Goal: Task Accomplishment & Management: Manage account settings

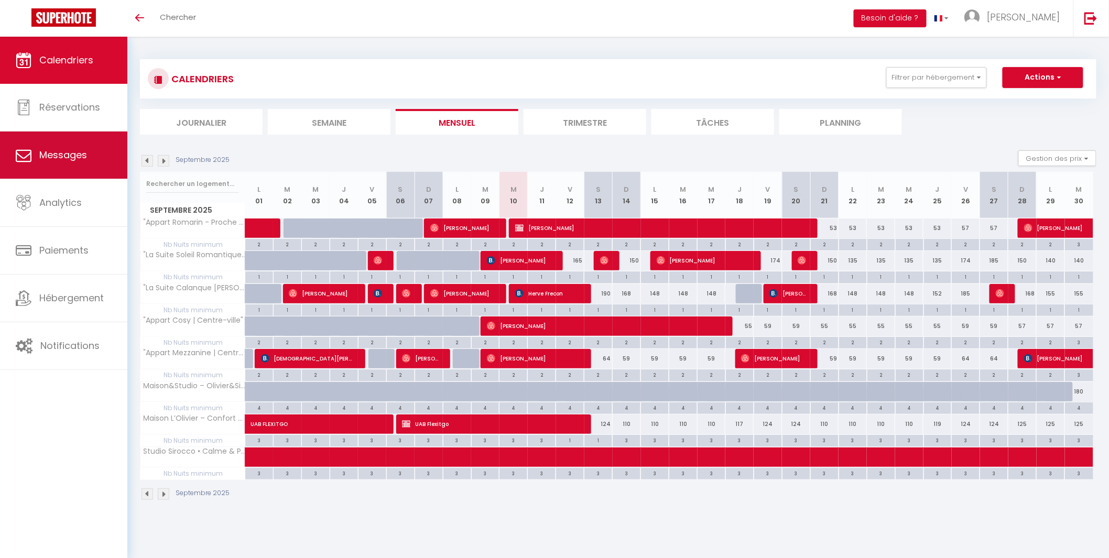
click at [63, 147] on link "Messages" at bounding box center [63, 155] width 127 height 47
select select "message"
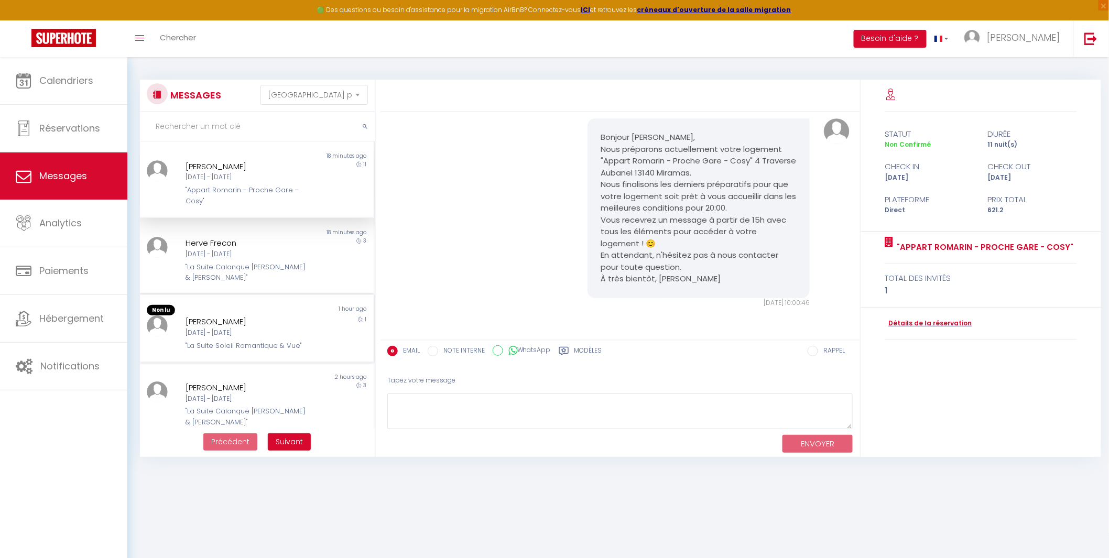
click at [239, 337] on div "[DATE] - [DATE]" at bounding box center [247, 333] width 123 height 10
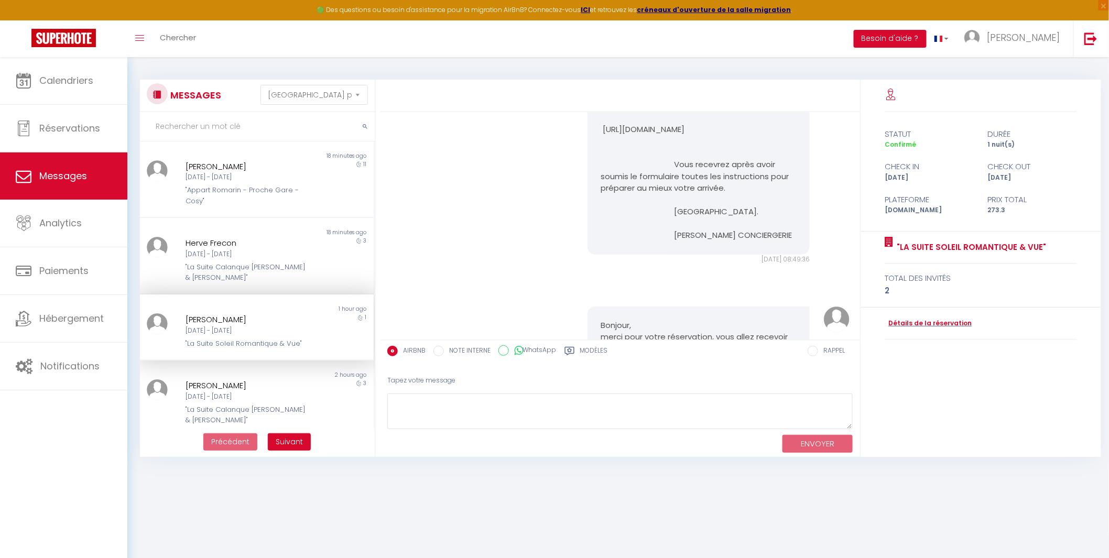
scroll to position [642, 0]
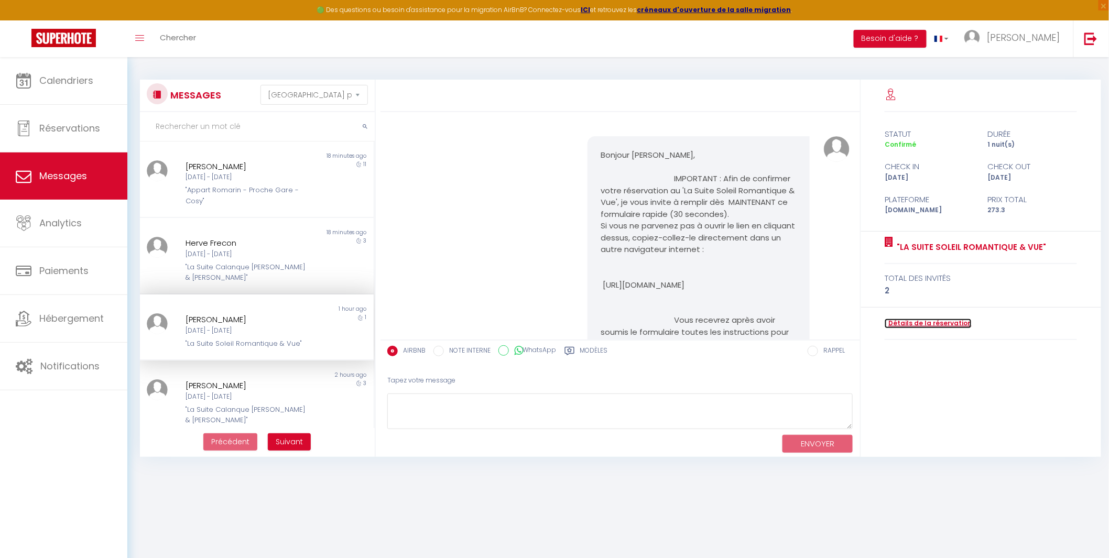
click at [930, 328] on link "Détails de la réservation" at bounding box center [928, 324] width 87 height 10
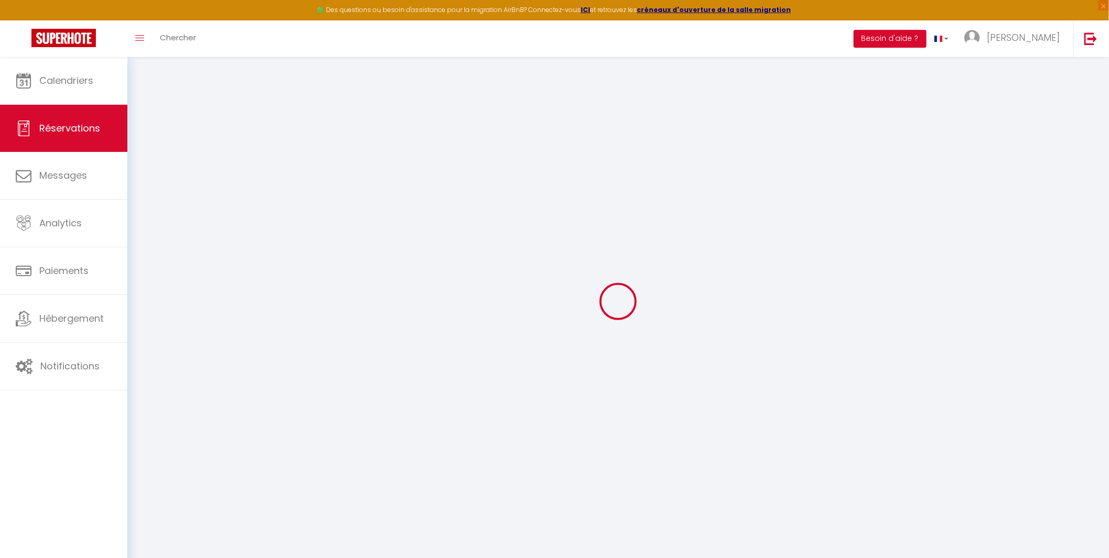
select select
checkbox input "false"
select select
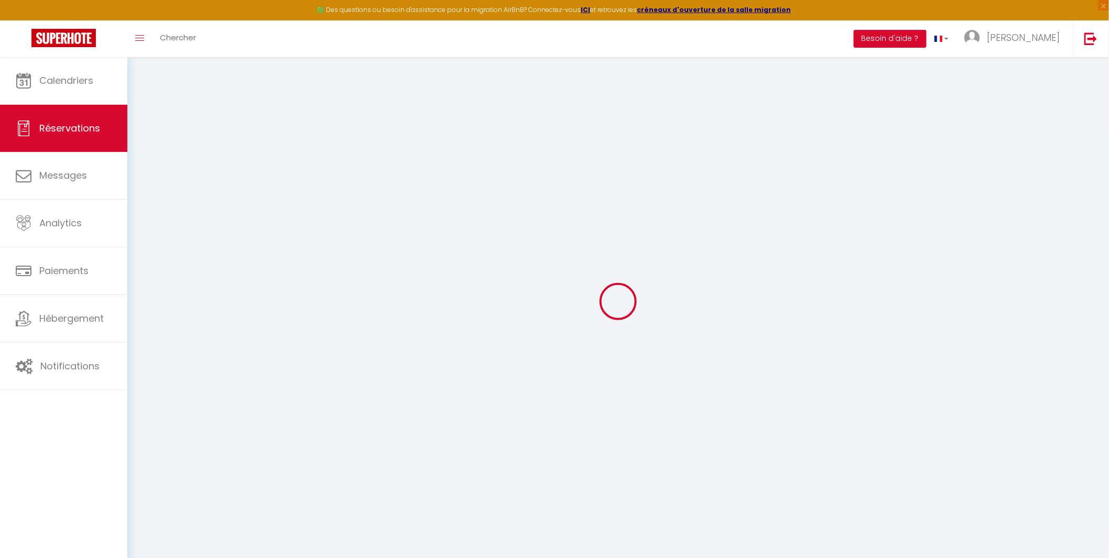
select select
checkbox input "false"
type textarea "Bonjour, Nous venons avec ma femme fêter nos 7 ans de mariage dans votre logeme…"
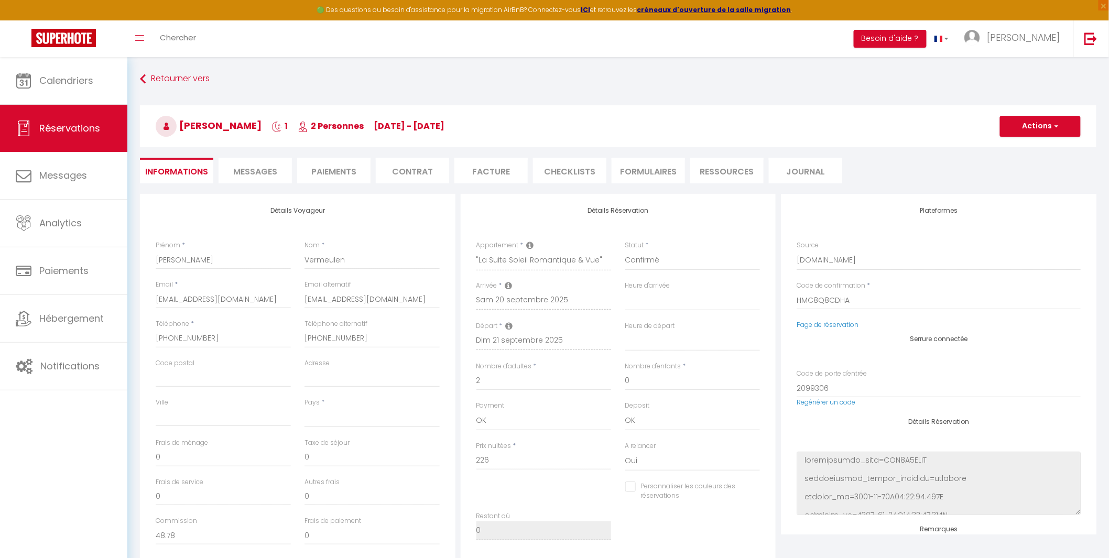
select select
type input "45"
type input "2.3"
select select
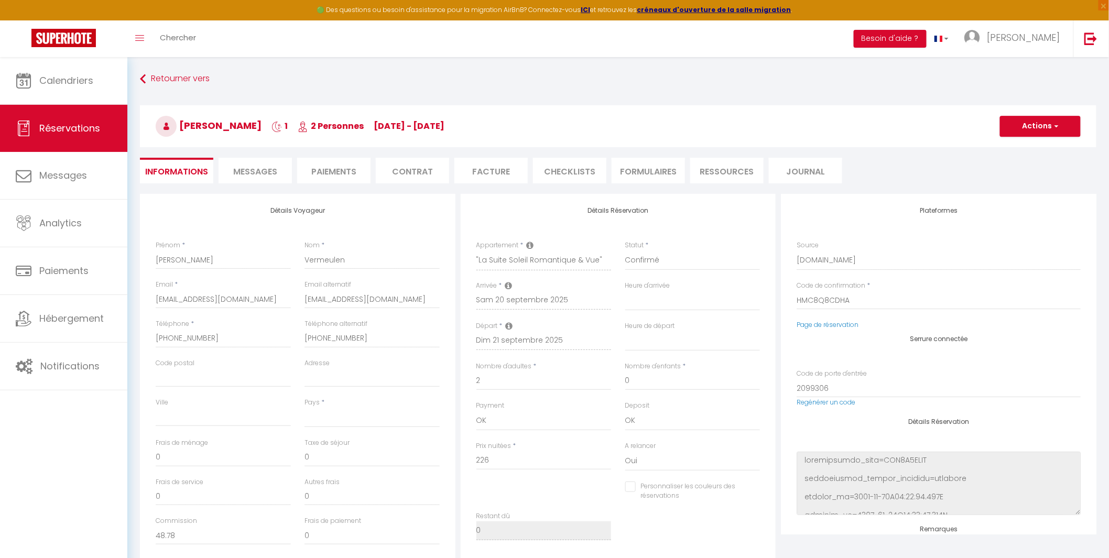
checkbox input "false"
select select
checkbox input "false"
select select "16:30"
select select "11:00"
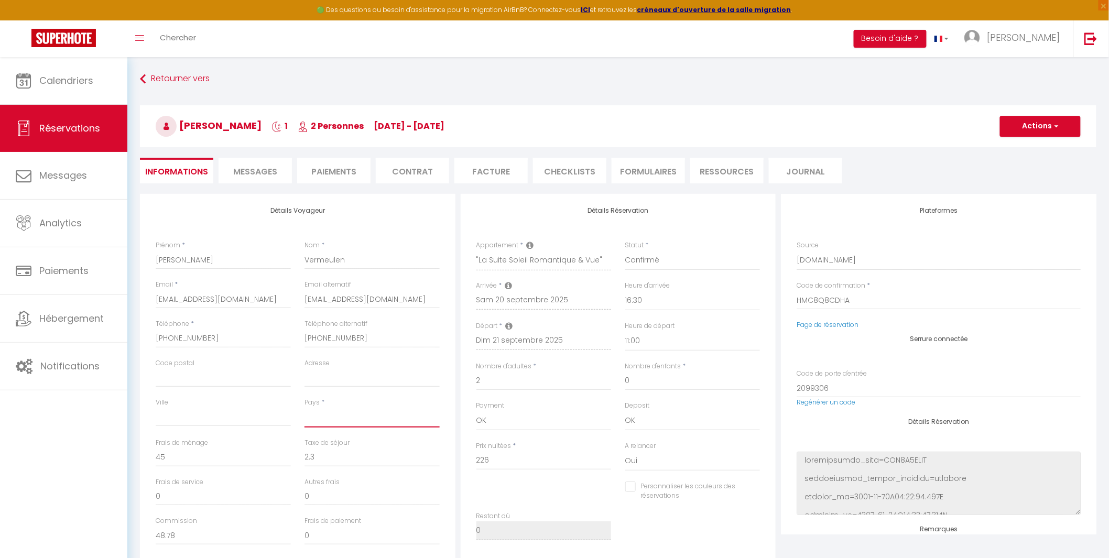
click at [339, 418] on select "[GEOGRAPHIC_DATA] [GEOGRAPHIC_DATA] [GEOGRAPHIC_DATA] [GEOGRAPHIC_DATA] [GEOGRA…" at bounding box center [372, 418] width 135 height 20
select select "FR"
click at [305, 408] on select "[GEOGRAPHIC_DATA] [GEOGRAPHIC_DATA] [GEOGRAPHIC_DATA] [GEOGRAPHIC_DATA] [GEOGRA…" at bounding box center [372, 418] width 135 height 20
checkbox input "false"
click at [1065, 128] on button "Actions" at bounding box center [1040, 126] width 81 height 21
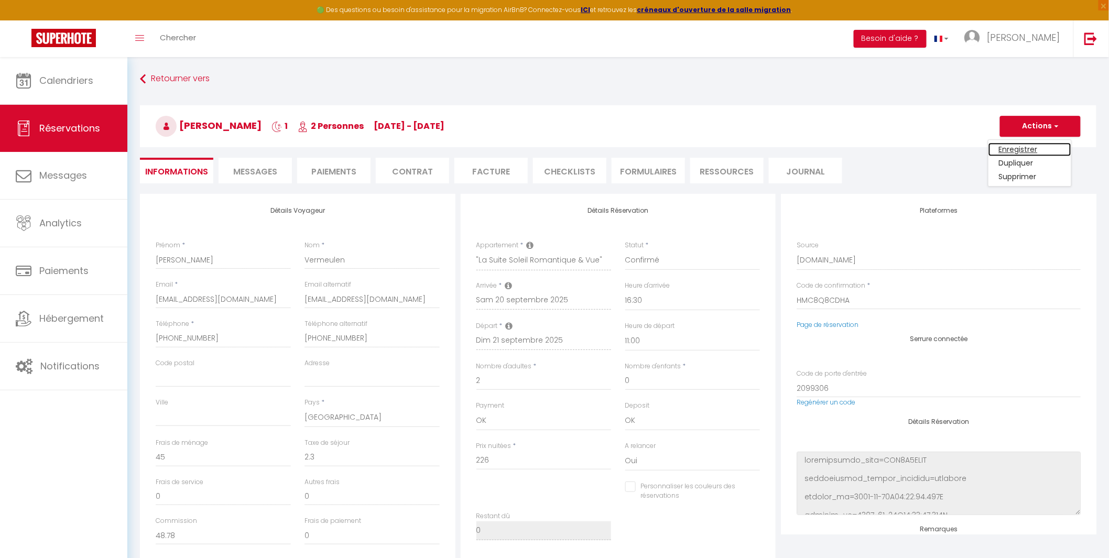
click at [1029, 144] on link "Enregistrer" at bounding box center [1030, 150] width 83 height 14
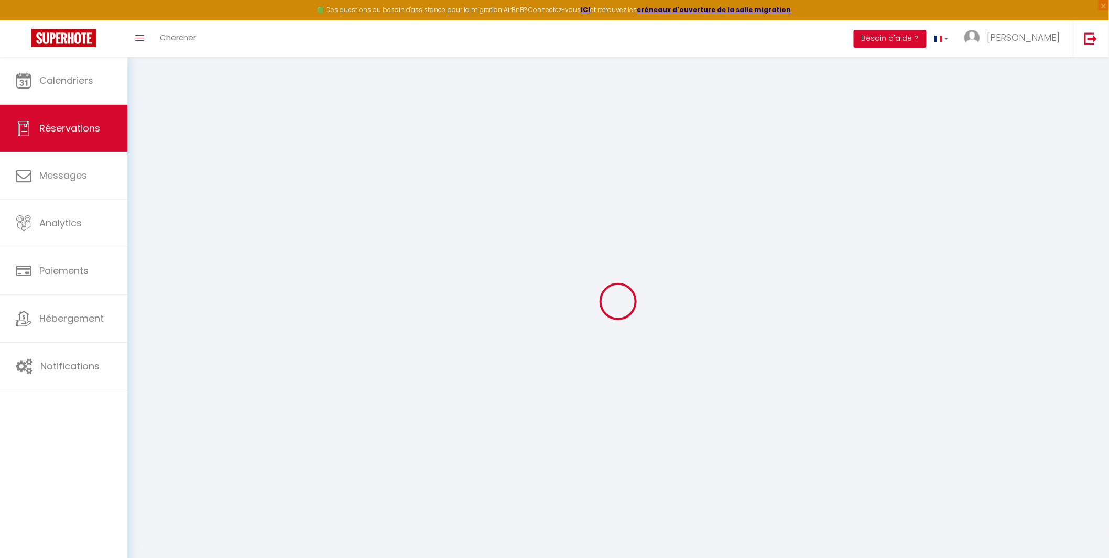
select select "not_cancelled"
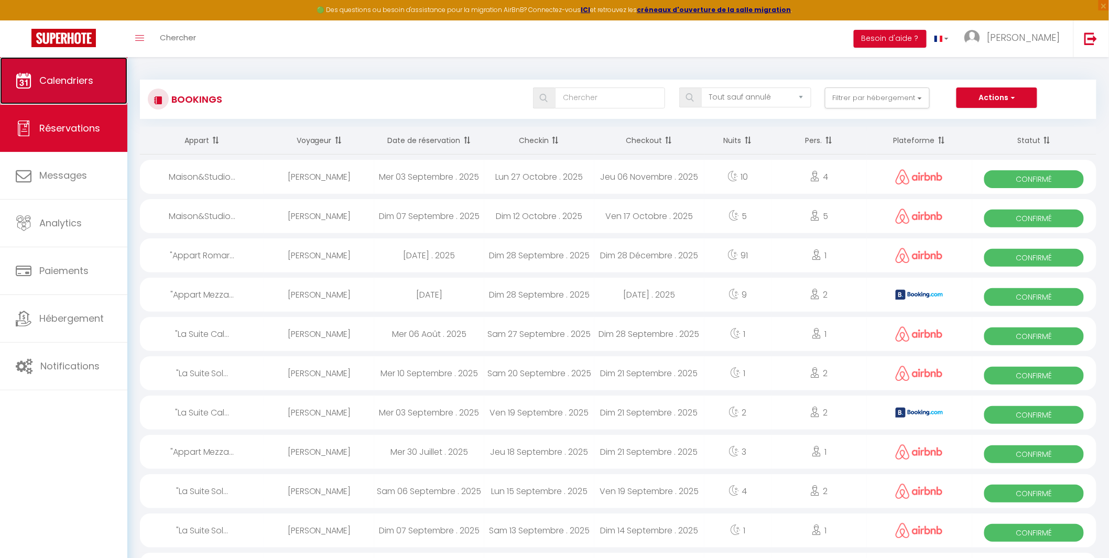
click at [76, 86] on span "Calendriers" at bounding box center [66, 80] width 54 height 13
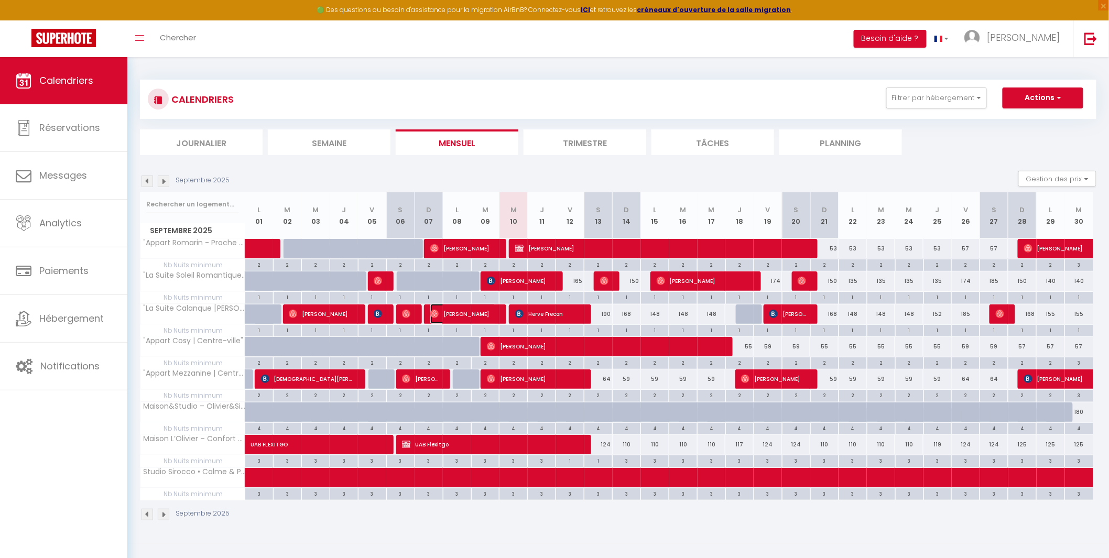
click at [495, 316] on span "[PERSON_NAME]" at bounding box center [463, 314] width 66 height 20
select select "OK"
select select "1"
select select "0"
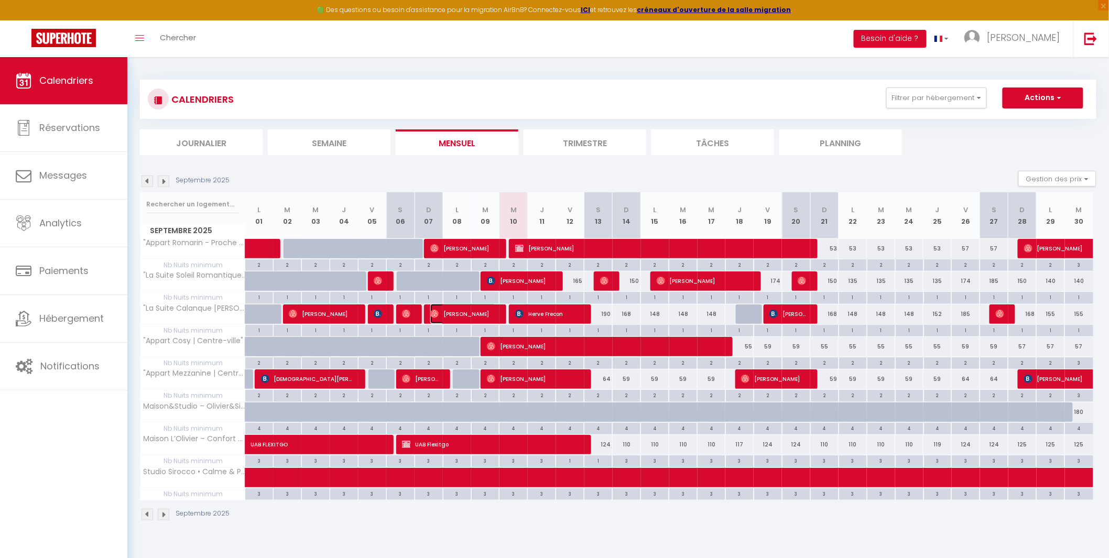
select select "1"
select select
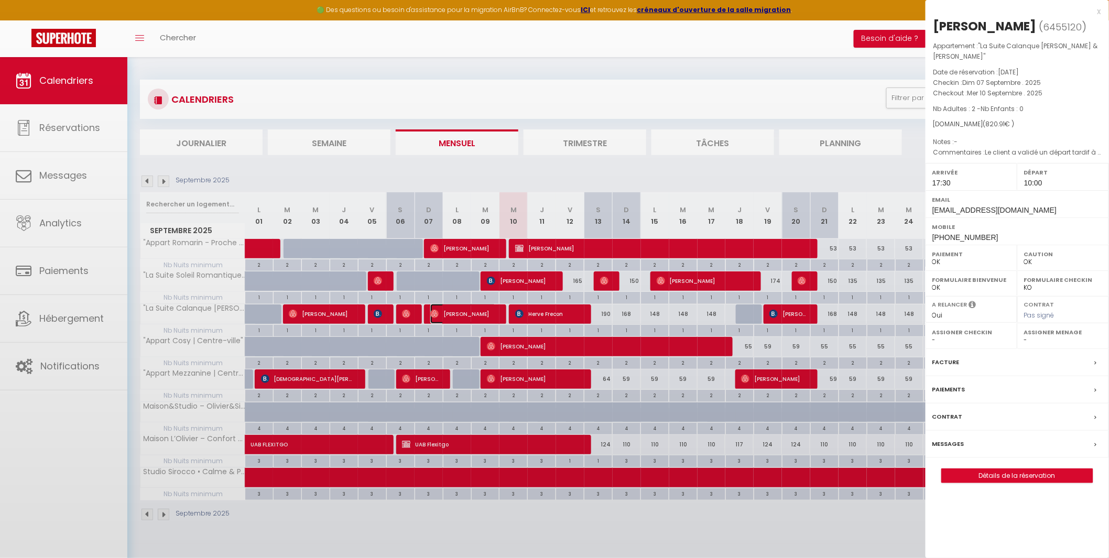
select select "39229"
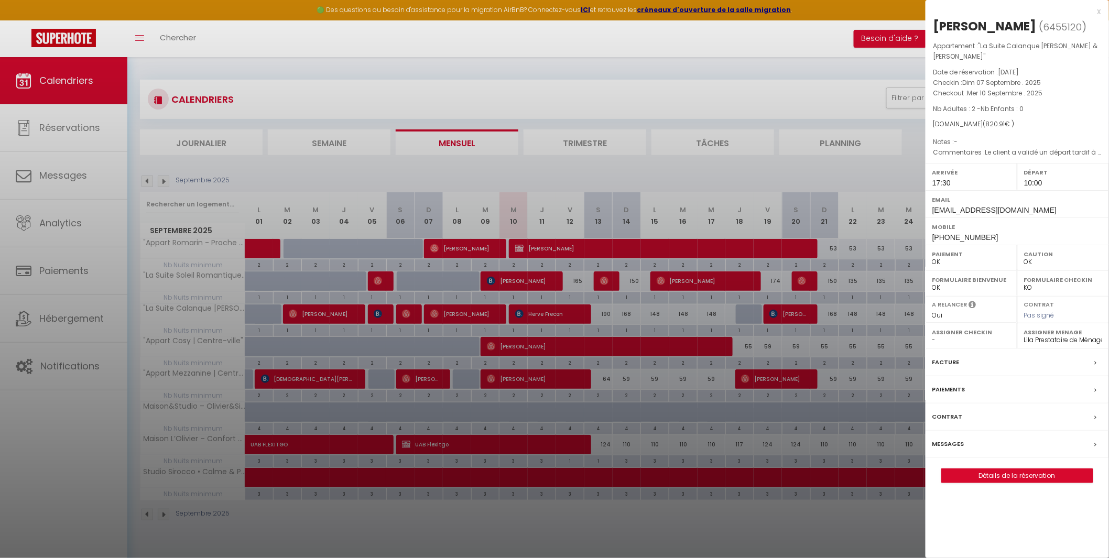
click at [396, 326] on div at bounding box center [554, 279] width 1109 height 558
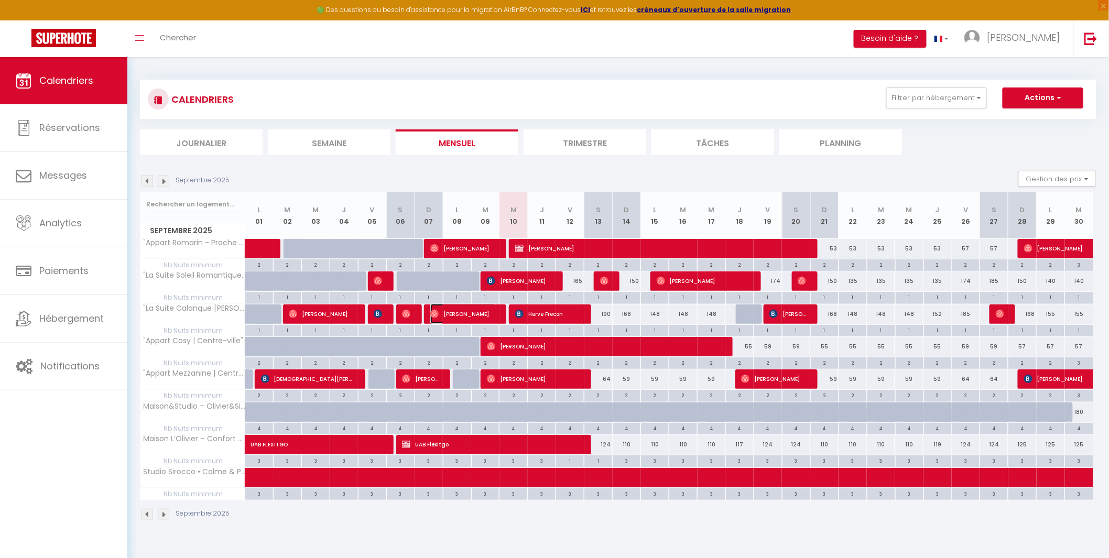
click at [460, 311] on span "[PERSON_NAME]" at bounding box center [463, 314] width 66 height 20
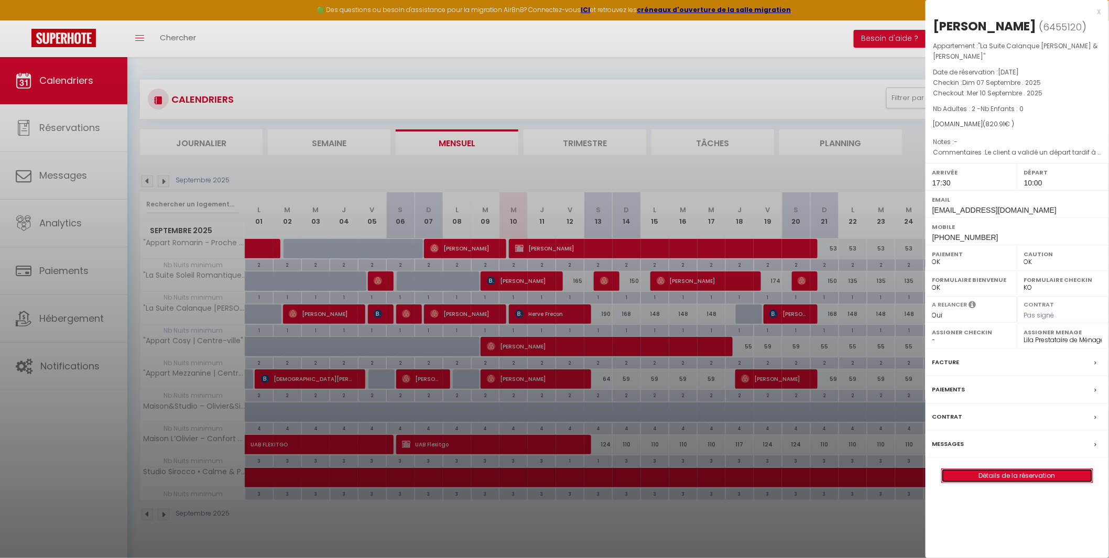
click at [1007, 469] on link "Détails de la réservation" at bounding box center [1017, 476] width 151 height 14
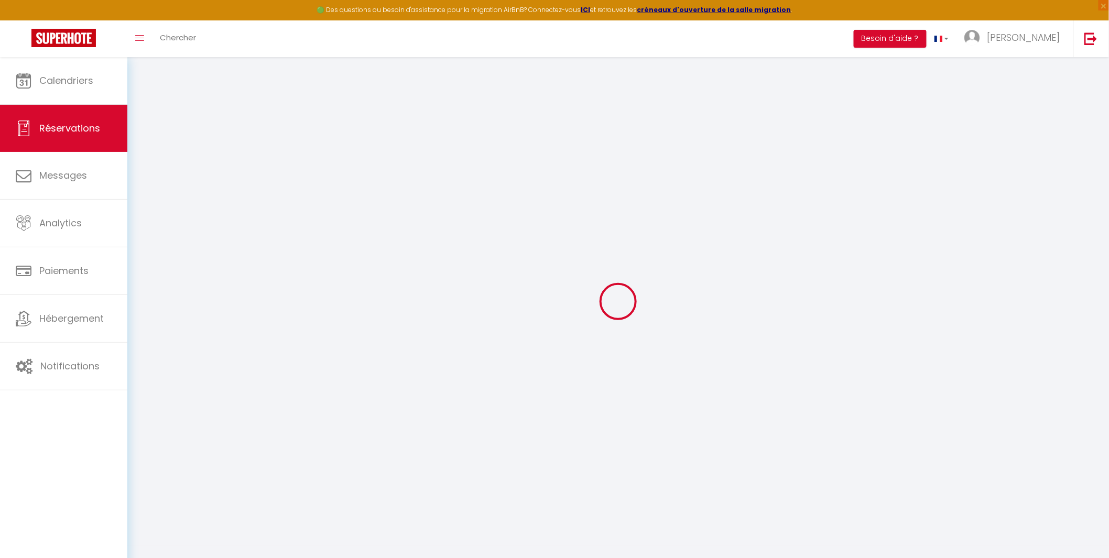
select select
checkbox input "false"
select select
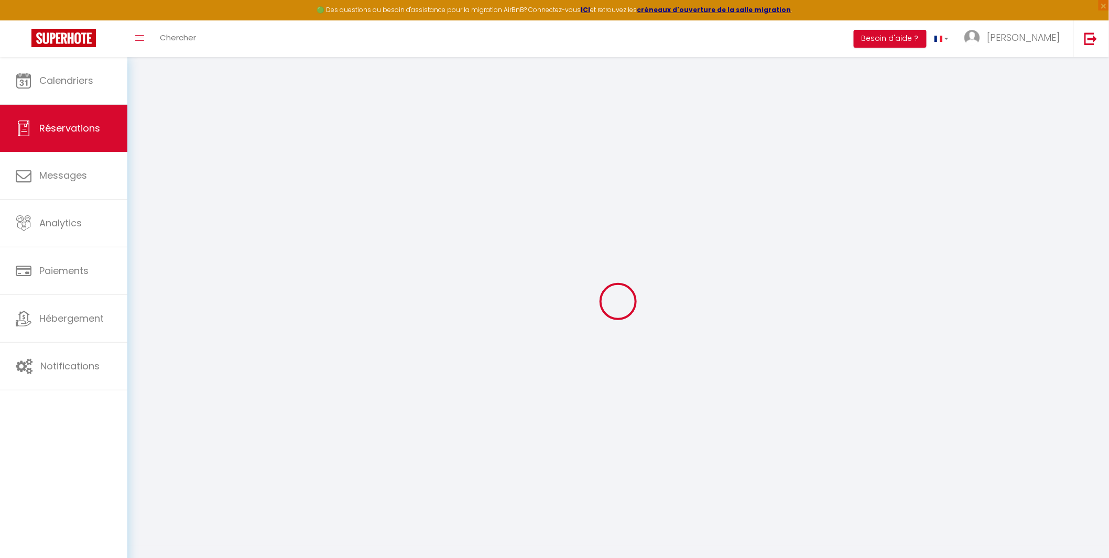
select select
checkbox input "false"
type textarea "Le client a validé un départ tardif à 13h"
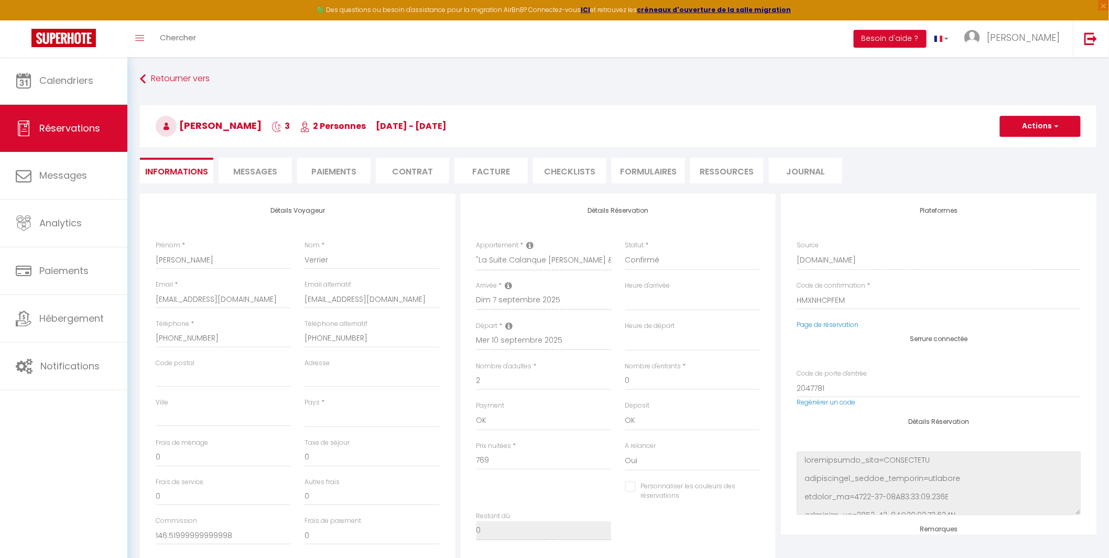
select select
type input "45"
type input "6.91"
select select
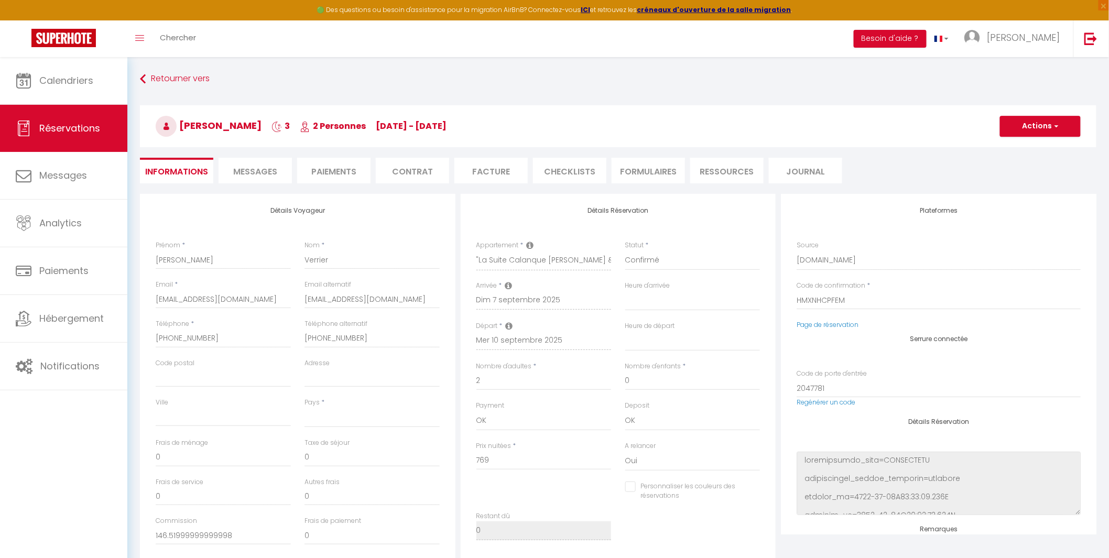
checkbox input "false"
select select
checkbox input "false"
select select "17:30"
select select "10:00"
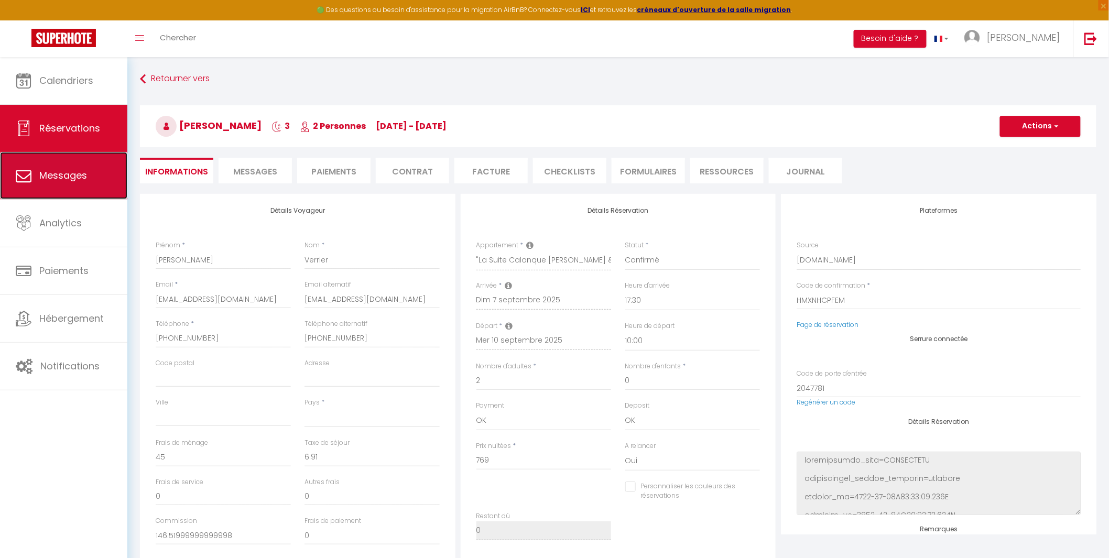
click at [42, 189] on link "Messages" at bounding box center [63, 175] width 127 height 47
select select "message"
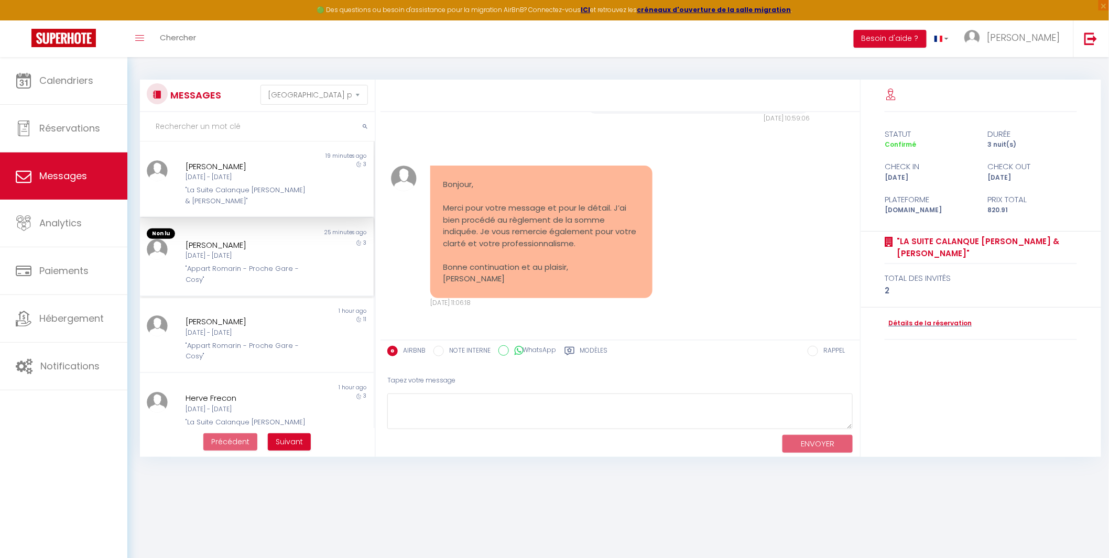
click at [221, 263] on div "[PERSON_NAME] [DATE] - [DATE] "Appart Romarin - Proche Gare - Cosy"" at bounding box center [247, 262] width 136 height 46
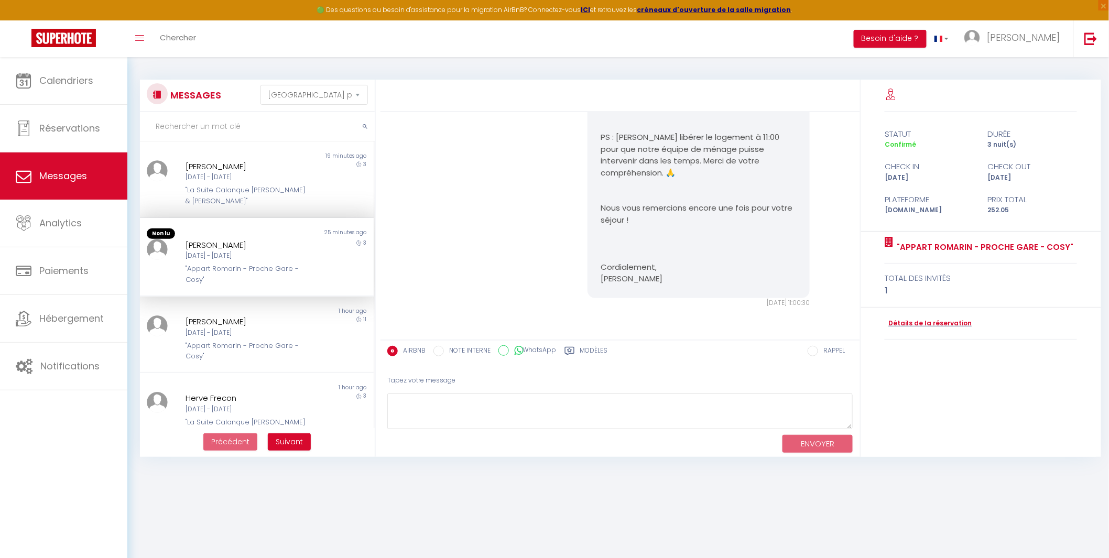
scroll to position [5501, 0]
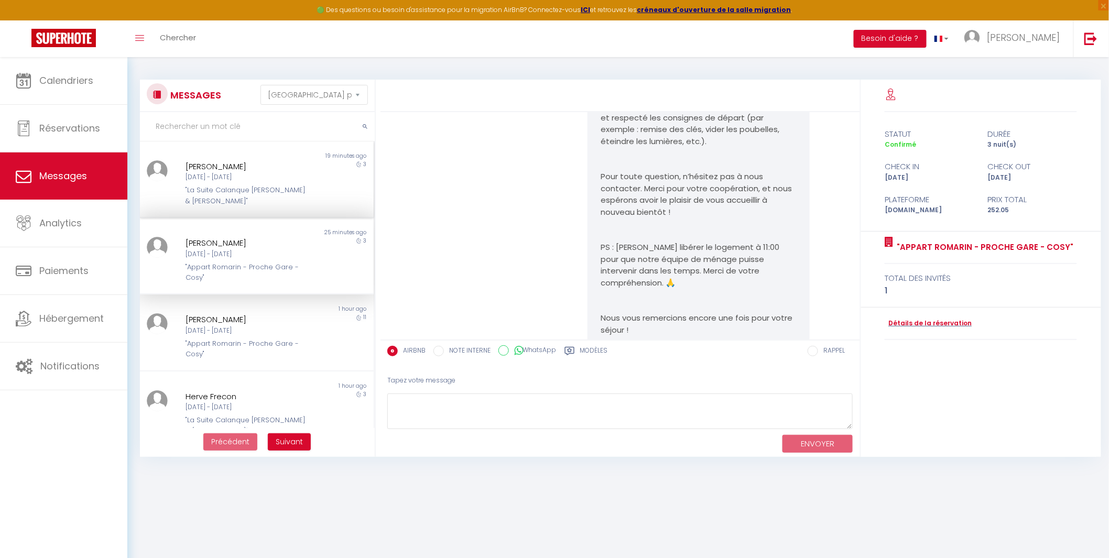
click at [265, 165] on div "[PERSON_NAME]" at bounding box center [247, 166] width 123 height 13
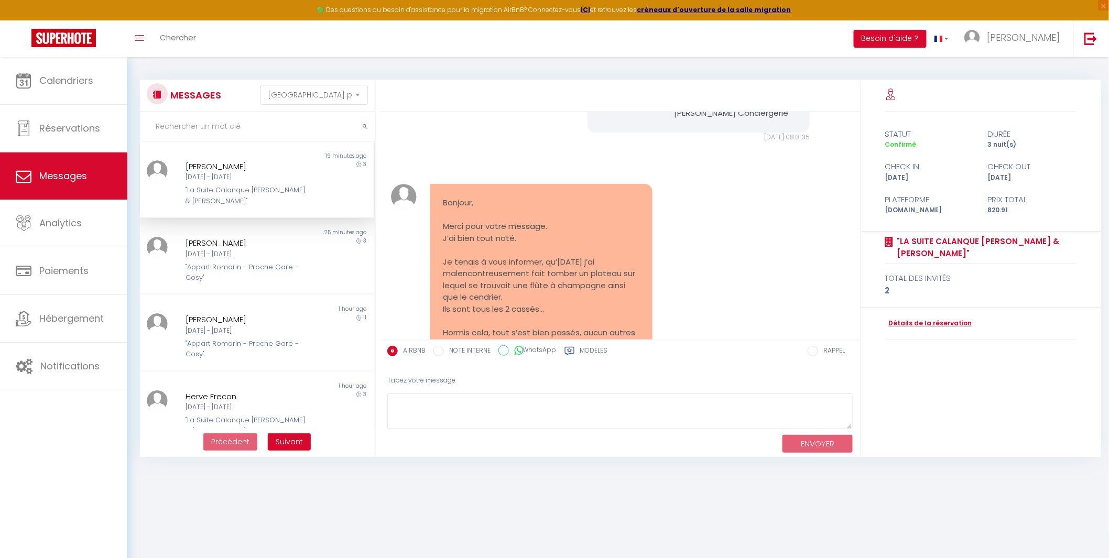
scroll to position [6947, 0]
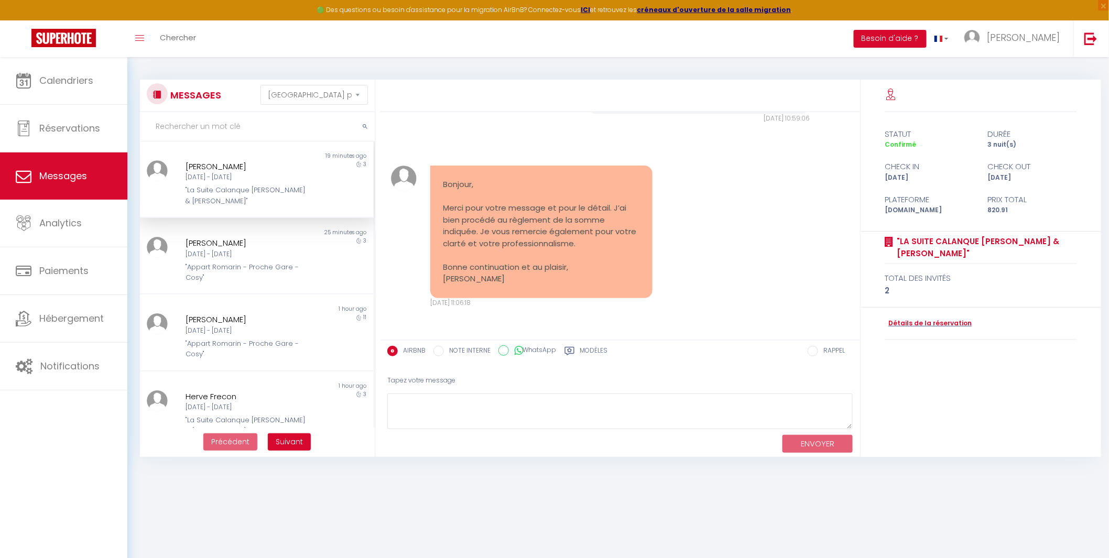
click at [504, 278] on pre "Bonjour, Merci pour votre message et pour le détail. J’ai bien procédé au règle…" at bounding box center [541, 232] width 196 height 106
click at [446, 412] on textarea at bounding box center [620, 412] width 466 height 36
type textarea "Merci de votre message au plaisir, bonne continuation."
click at [818, 438] on button "ENVOYER" at bounding box center [818, 444] width 70 height 18
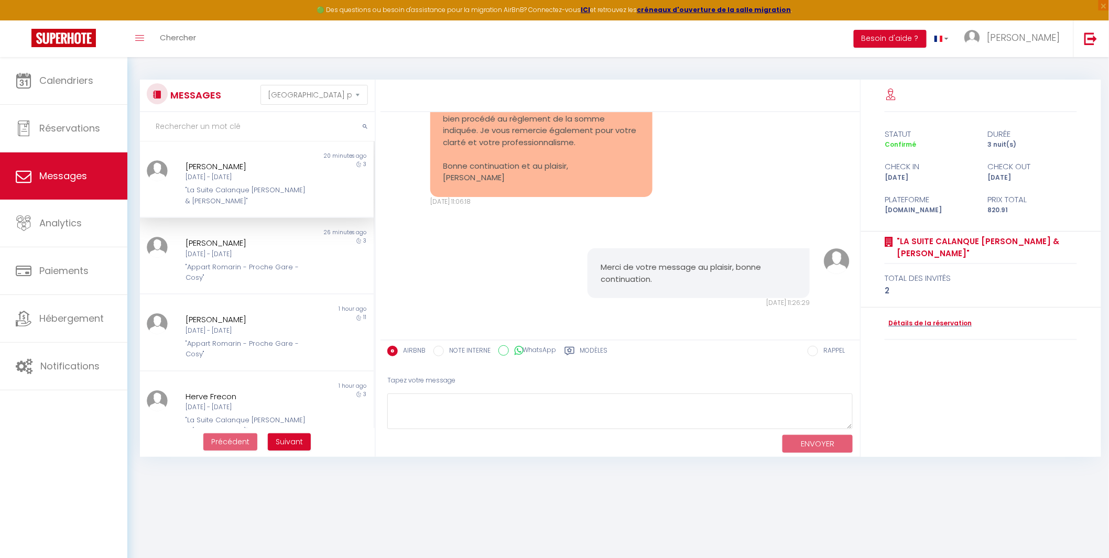
scroll to position [6738, 0]
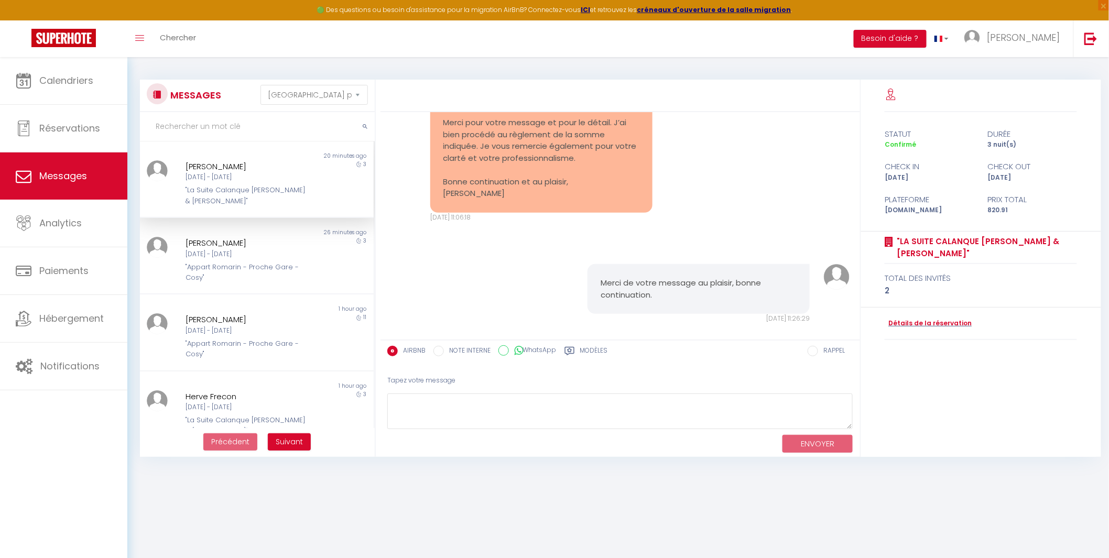
click at [524, 38] on div "Toggle menubar Chercher BUTTON Besoin d'aide ? [PERSON_NAME] Paramètres Équipe" at bounding box center [588, 38] width 1025 height 37
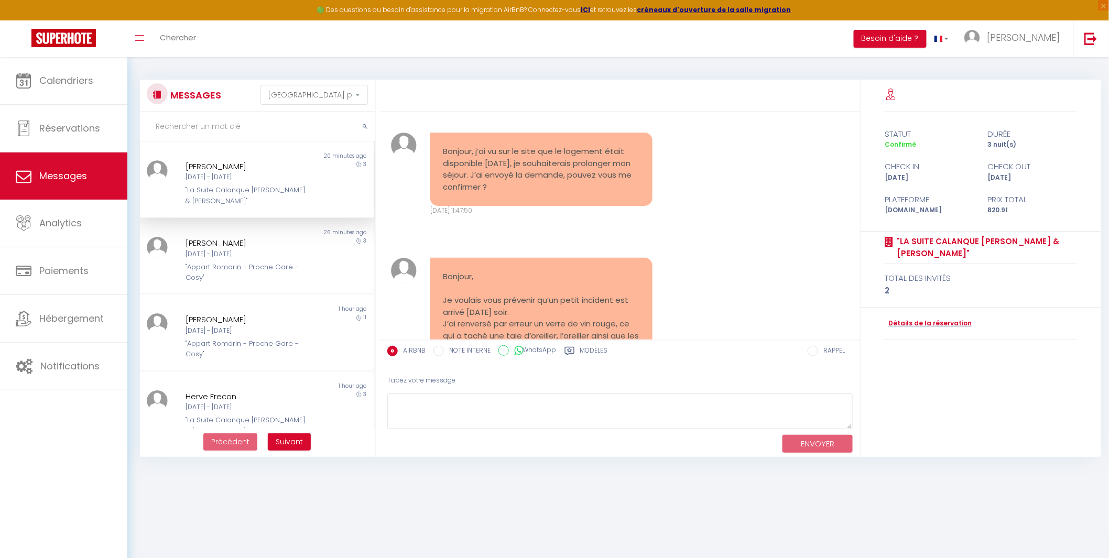
scroll to position [5029, 0]
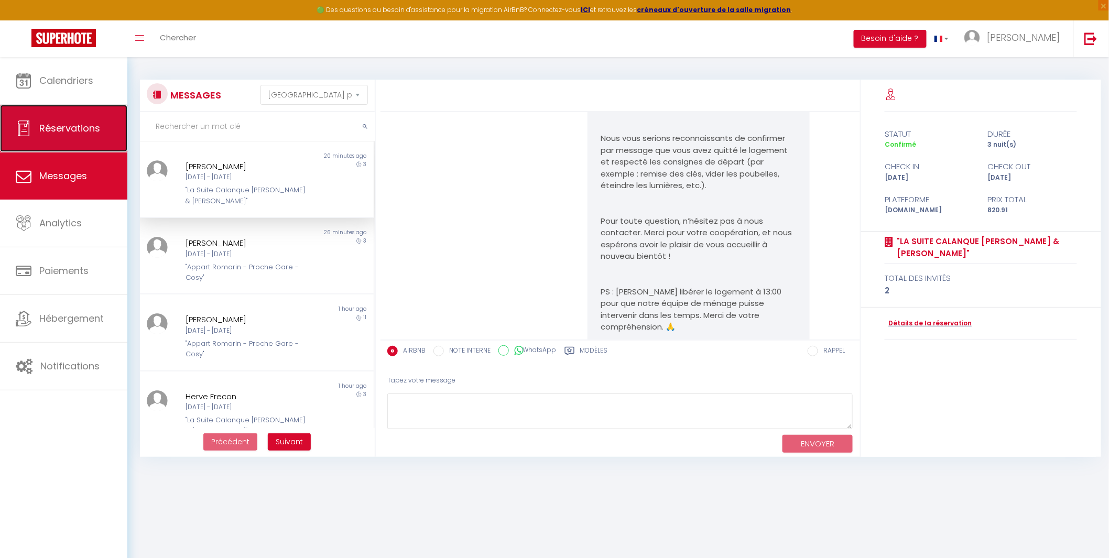
click at [80, 123] on span "Réservations" at bounding box center [69, 128] width 61 height 13
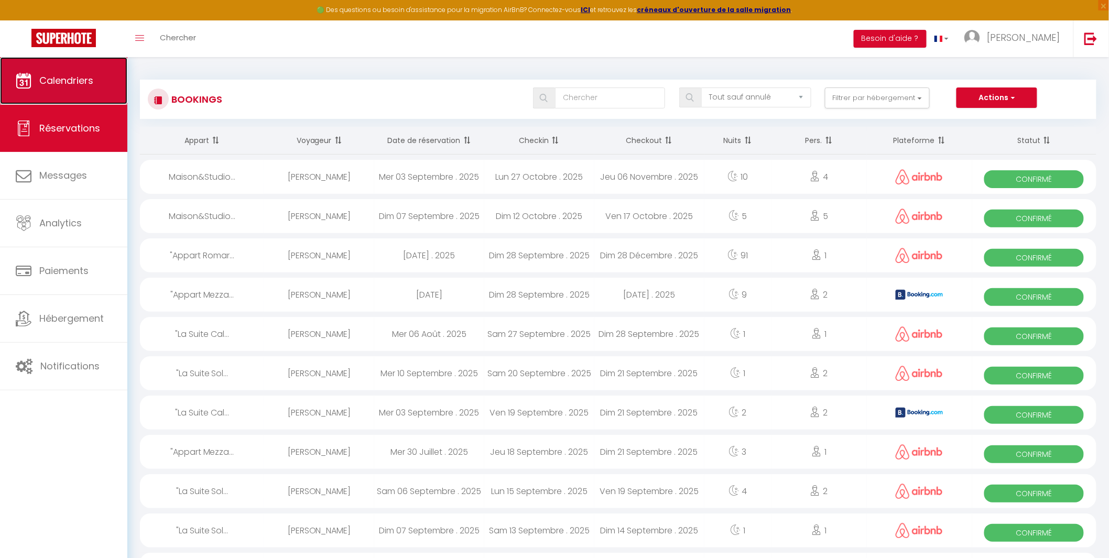
click at [75, 76] on span "Calendriers" at bounding box center [66, 80] width 54 height 13
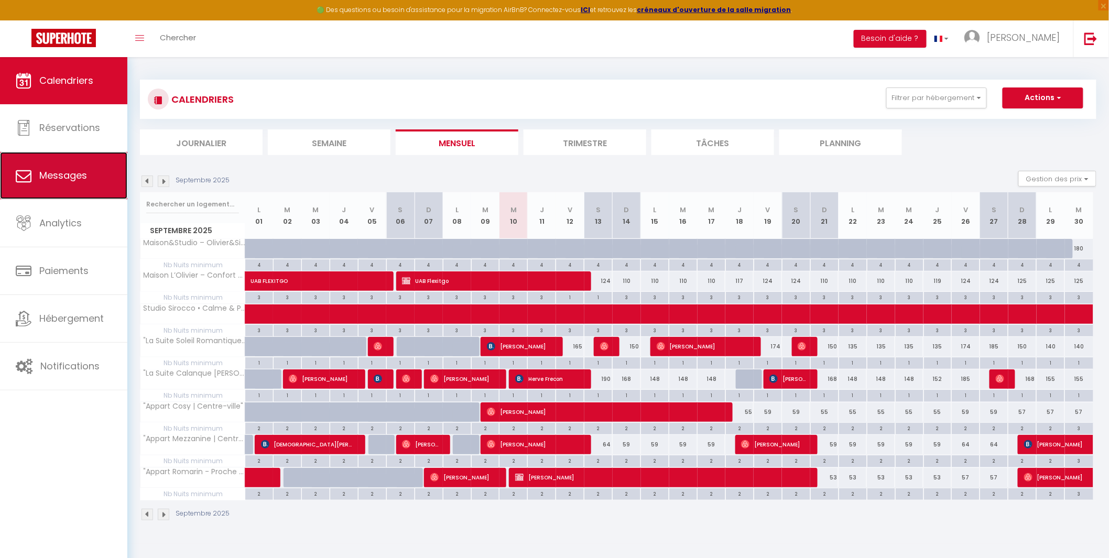
click at [59, 171] on span "Messages" at bounding box center [63, 175] width 48 height 13
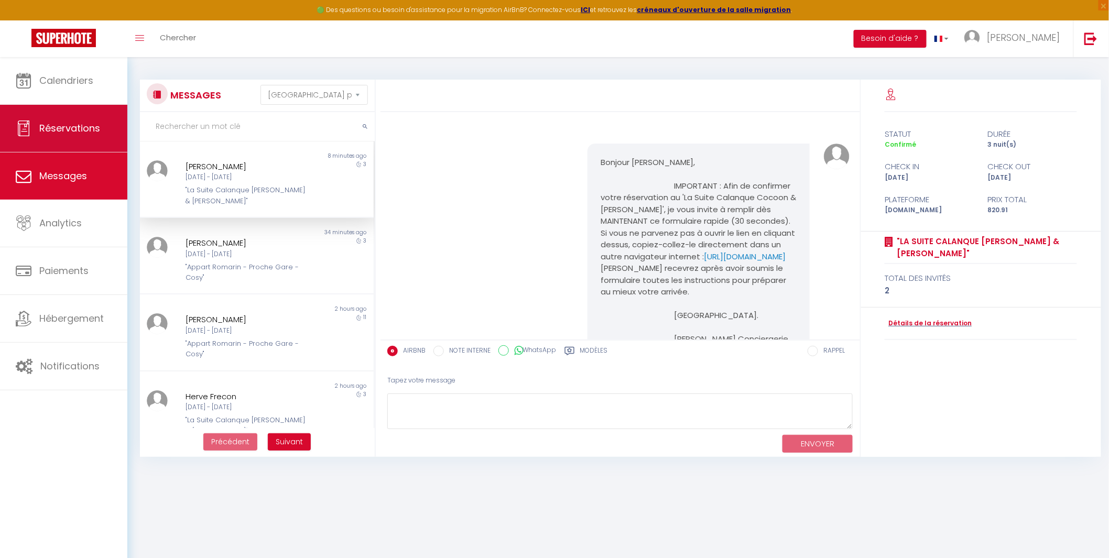
scroll to position [7049, 0]
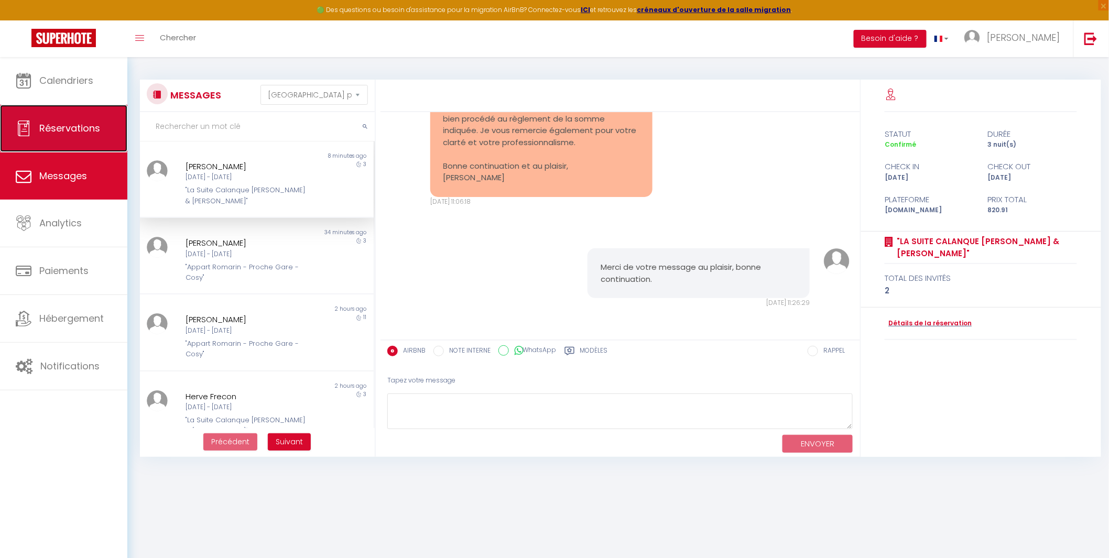
click at [66, 124] on span "Réservations" at bounding box center [69, 128] width 61 height 13
select select "not_cancelled"
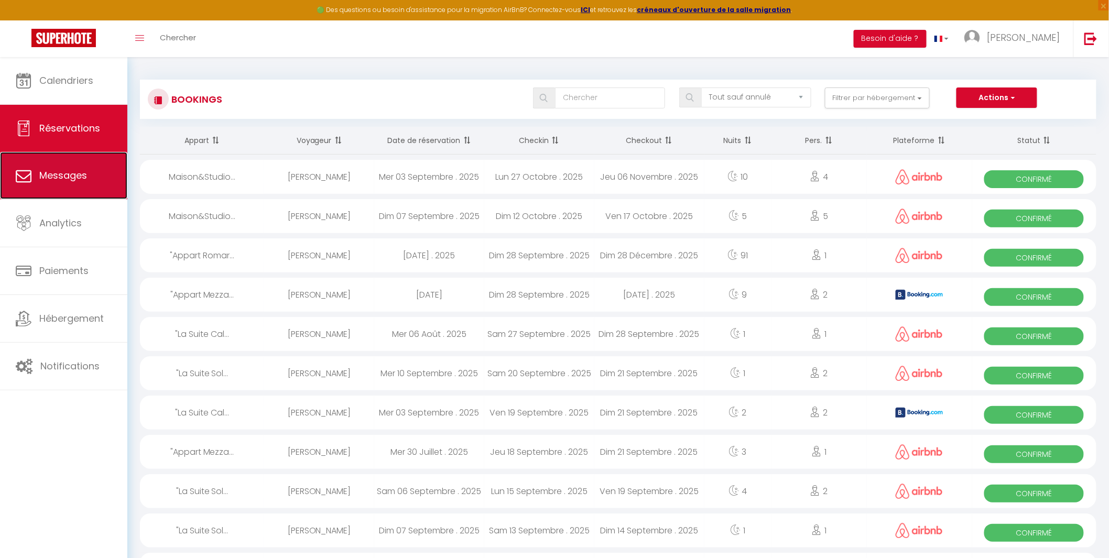
click at [75, 189] on link "Messages" at bounding box center [63, 175] width 127 height 47
select select "message"
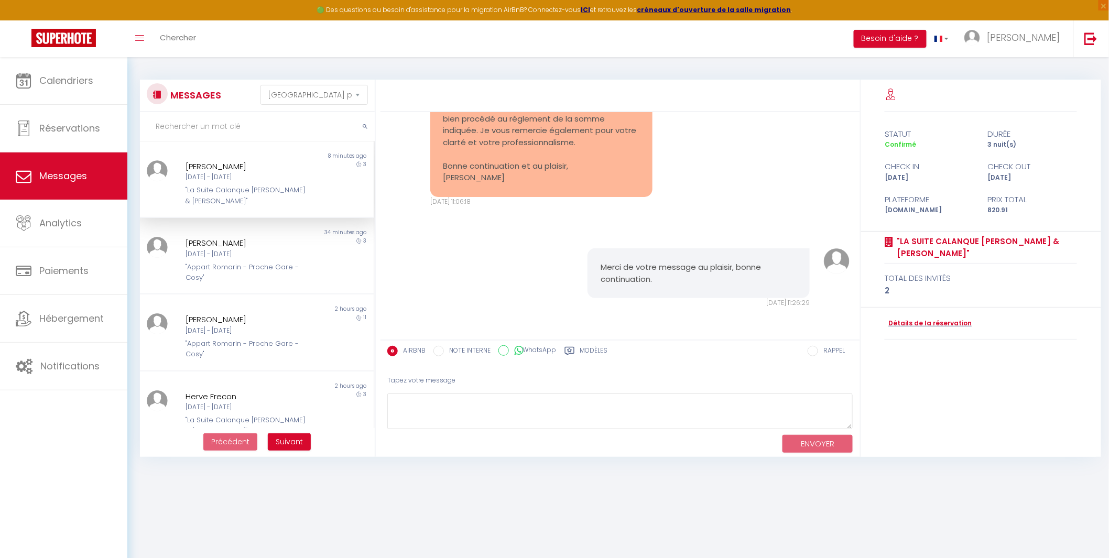
scroll to position [6583, 0]
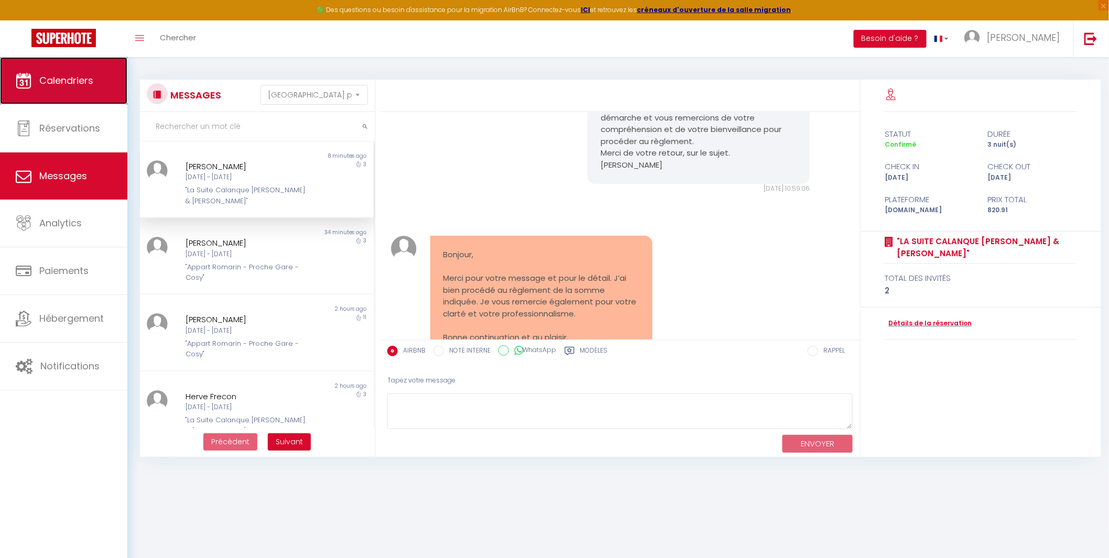
click at [58, 88] on link "Calendriers" at bounding box center [63, 80] width 127 height 47
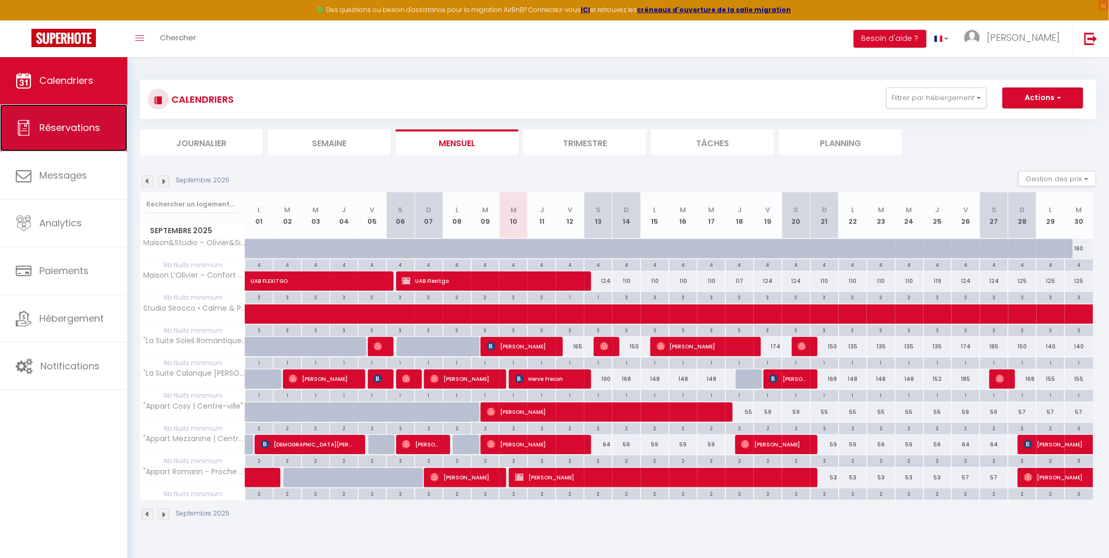
click at [50, 135] on link "Réservations" at bounding box center [63, 127] width 127 height 47
select select "not_cancelled"
